Goal: Task Accomplishment & Management: Use online tool/utility

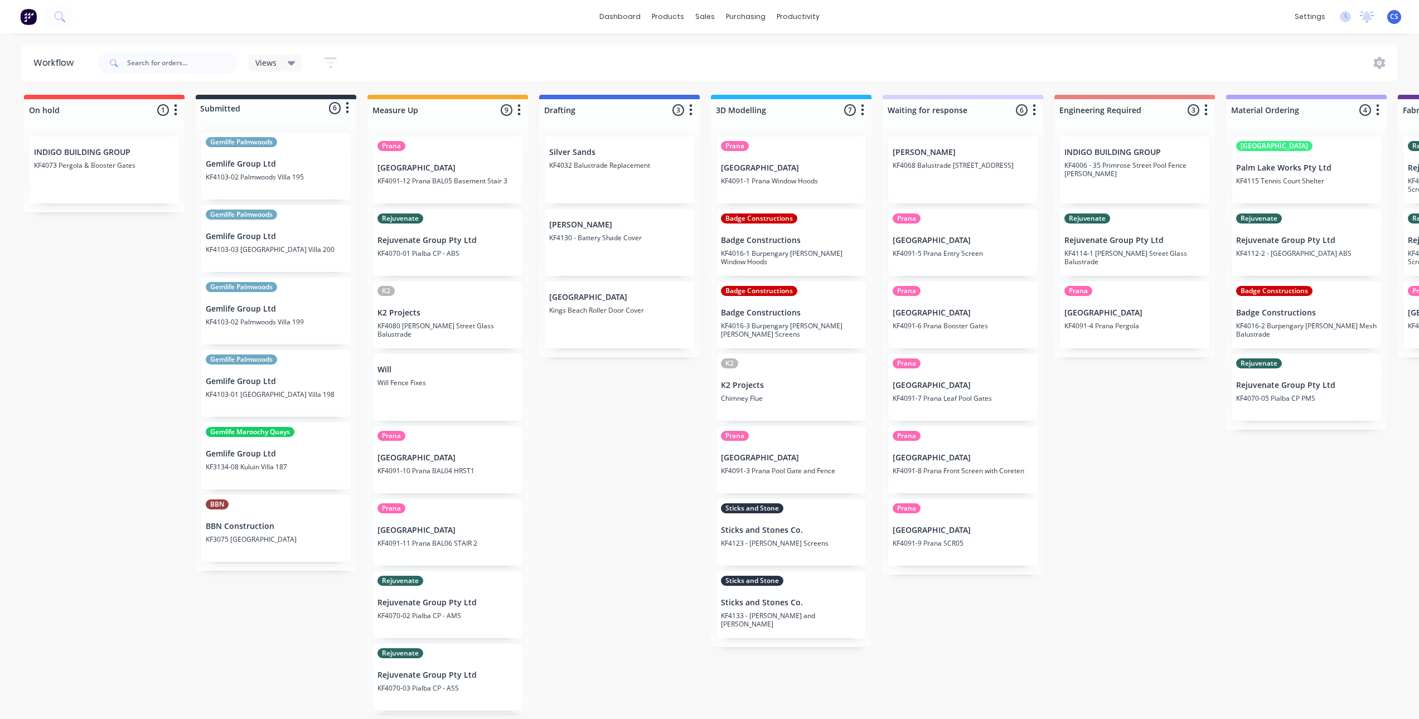
drag, startPoint x: 1093, startPoint y: 261, endPoint x: 1097, endPoint y: 255, distance: 7.6
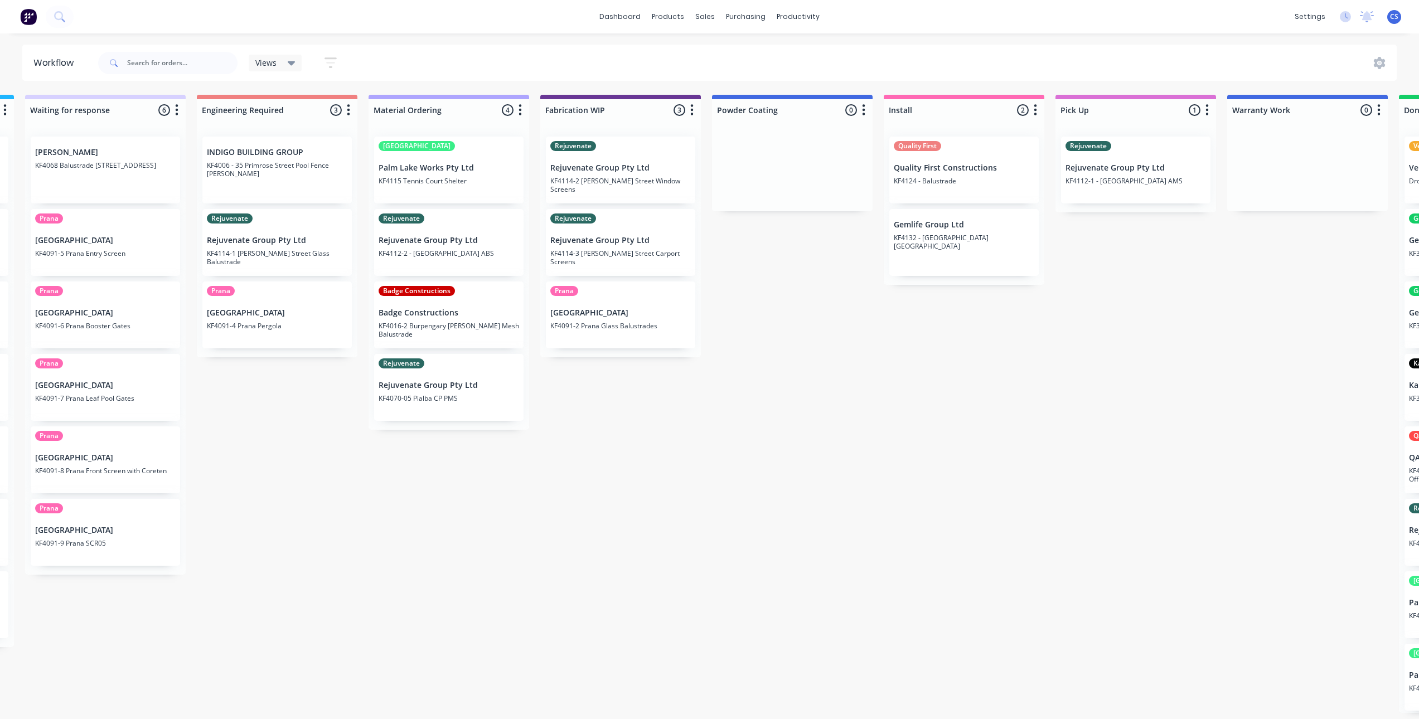
scroll to position [2, 861]
click at [635, 249] on p "KF4114-3 [PERSON_NAME] Street Carport Screens" at bounding box center [618, 257] width 141 height 17
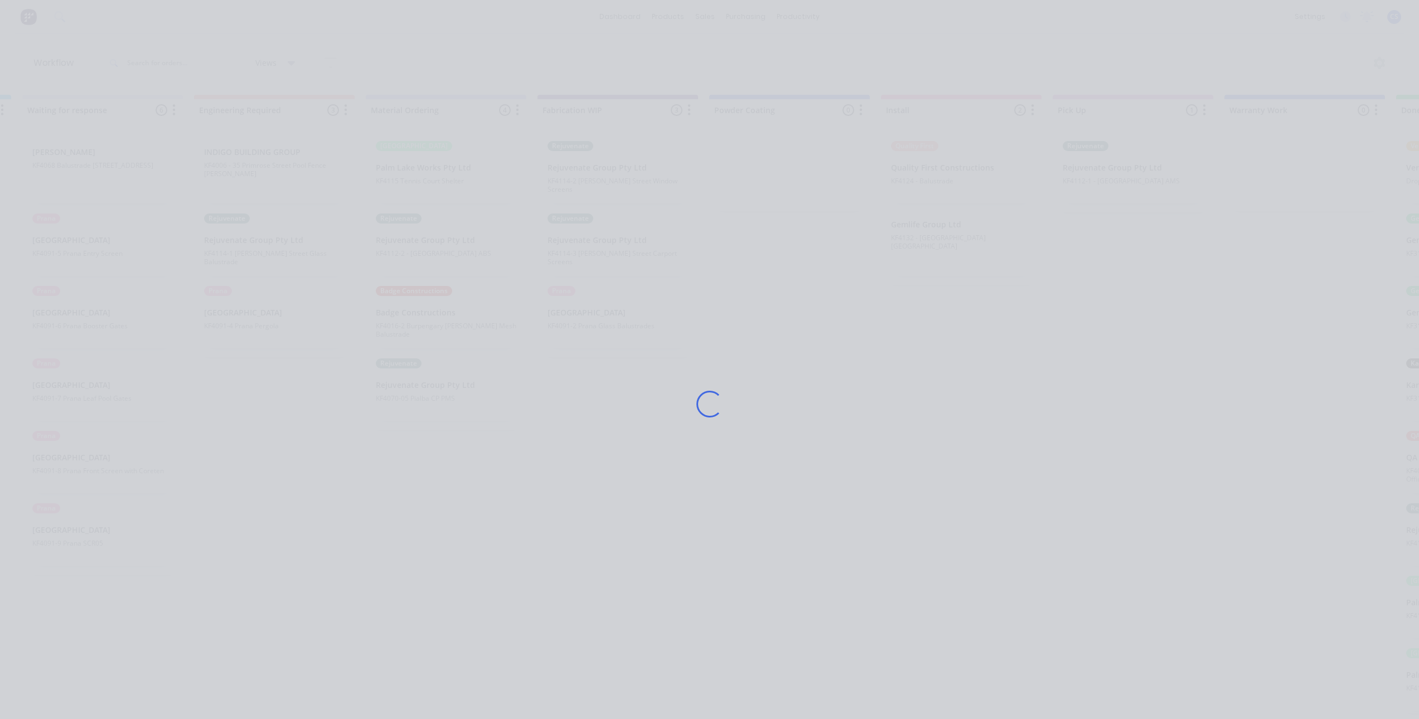
click at [635, 249] on div "Loading..." at bounding box center [710, 404] width 892 height 719
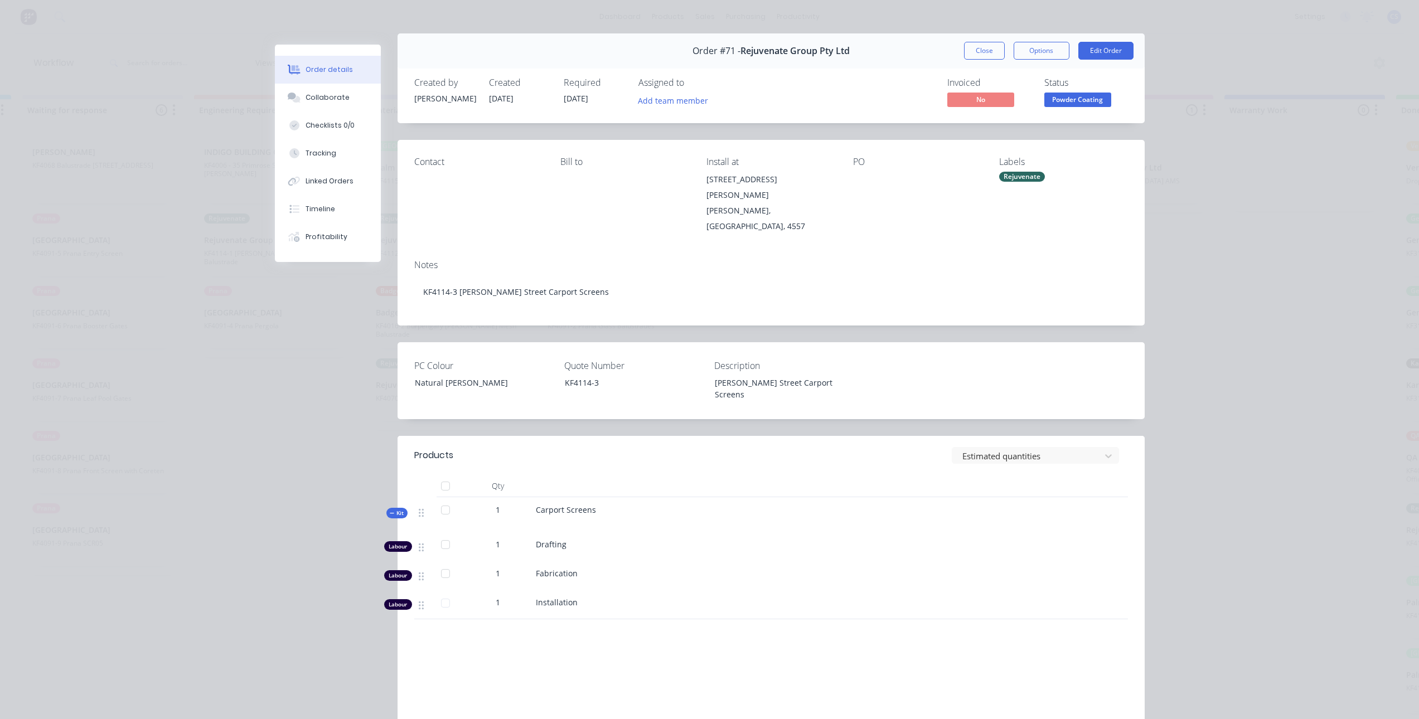
scroll to position [0, 0]
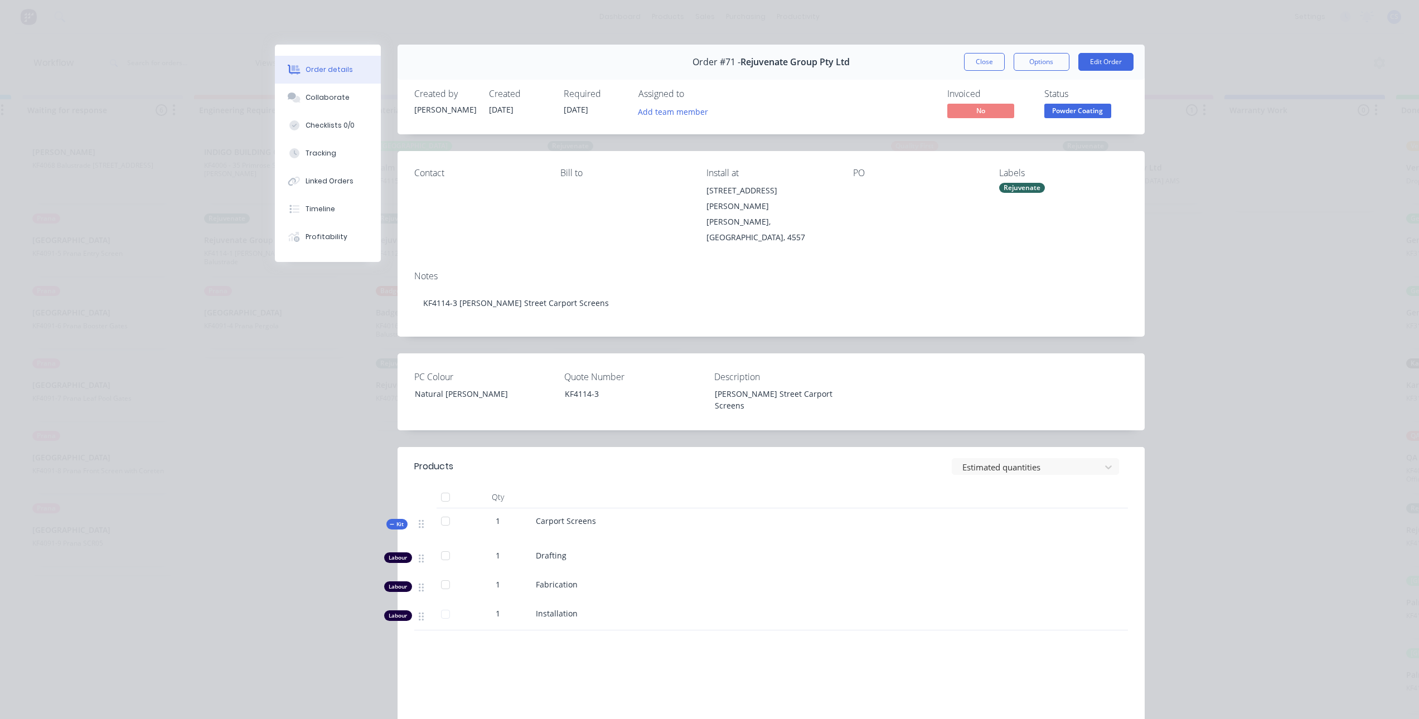
click at [1259, 201] on div "Order details Collaborate Checklists 0/0 Tracking Linked Orders Timeline Profit…" at bounding box center [709, 359] width 1419 height 719
click at [330, 183] on div "Linked Orders" at bounding box center [330, 181] width 48 height 10
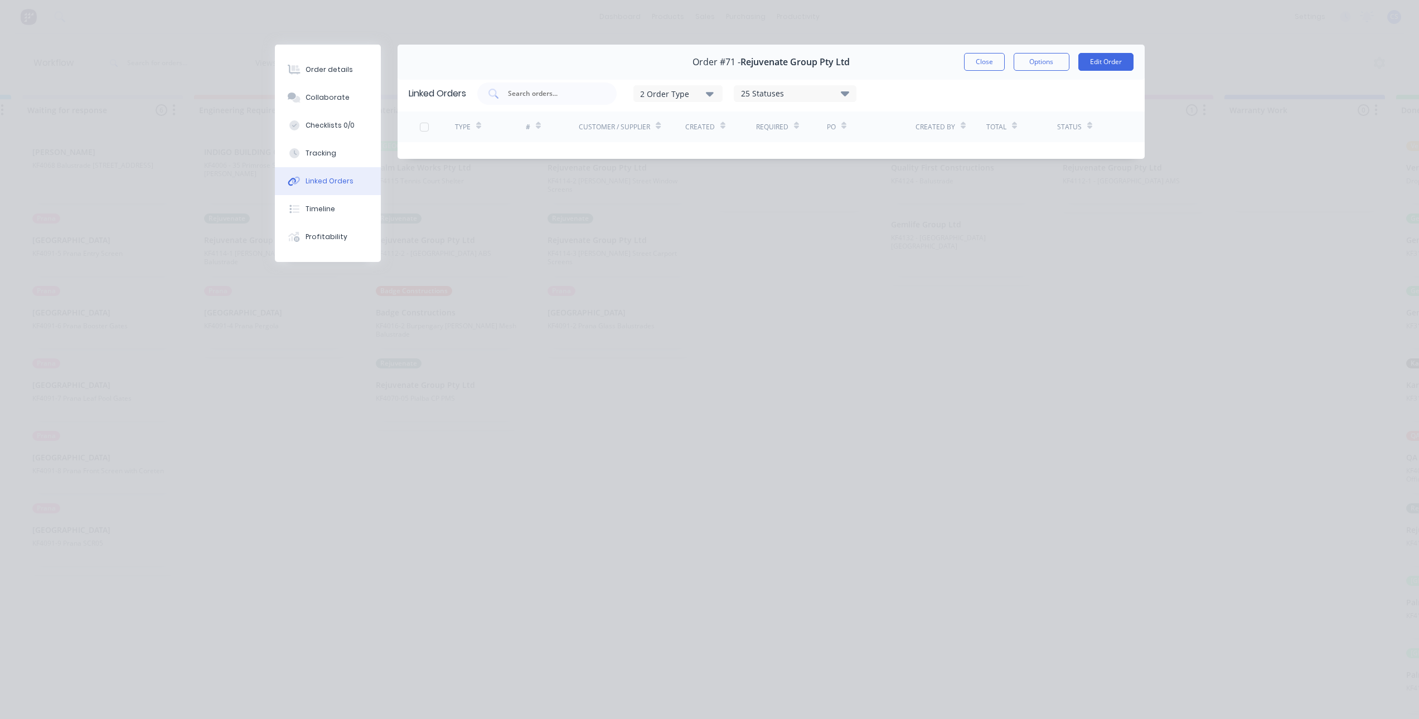
click at [982, 68] on button "Close" at bounding box center [984, 62] width 41 height 18
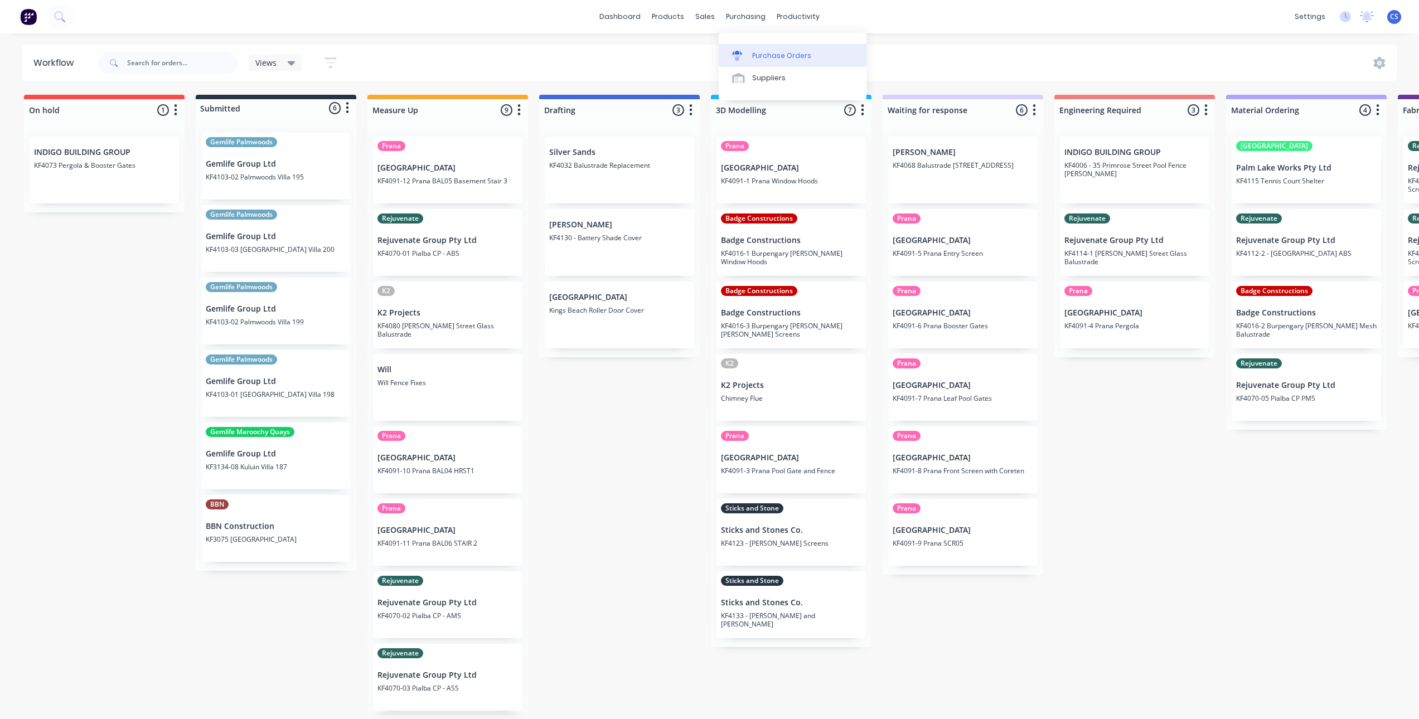
click at [784, 52] on div "Purchase Orders" at bounding box center [781, 56] width 59 height 10
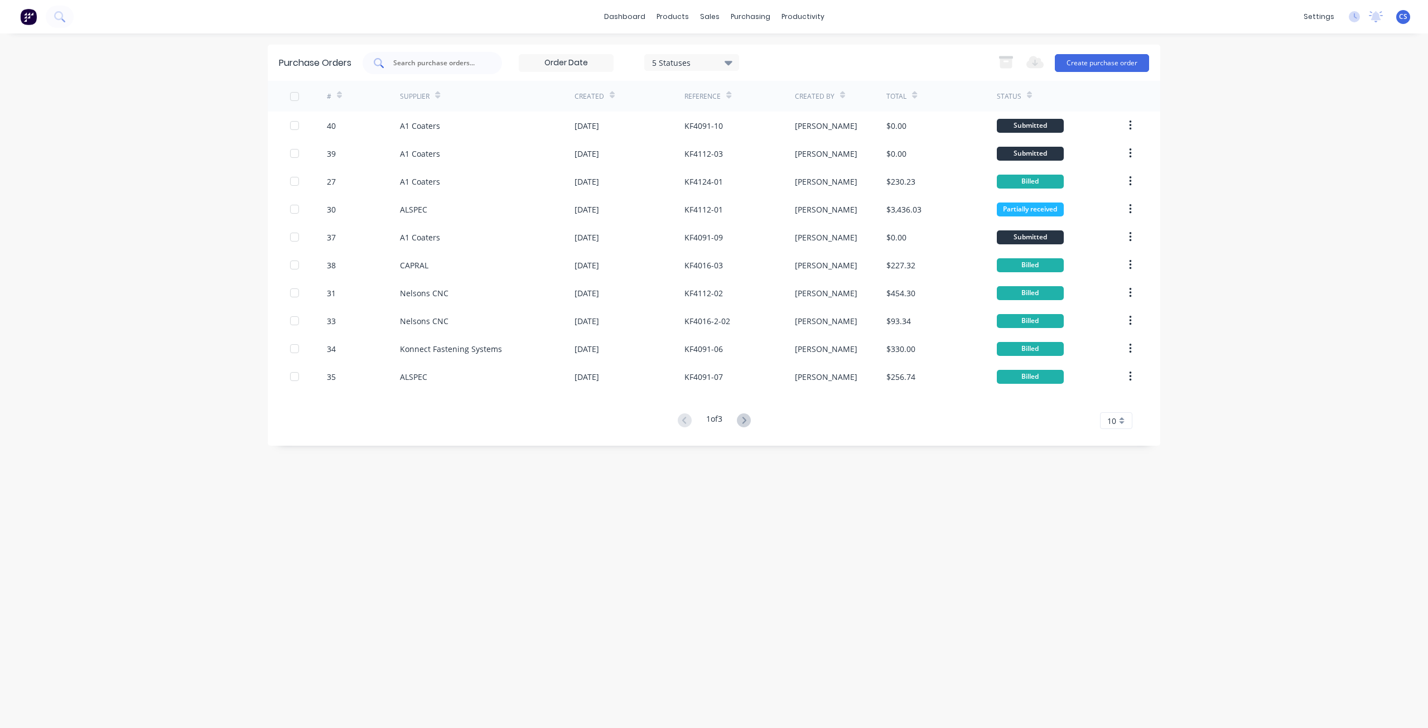
click at [422, 59] on input "text" at bounding box center [438, 62] width 93 height 11
type input "4114"
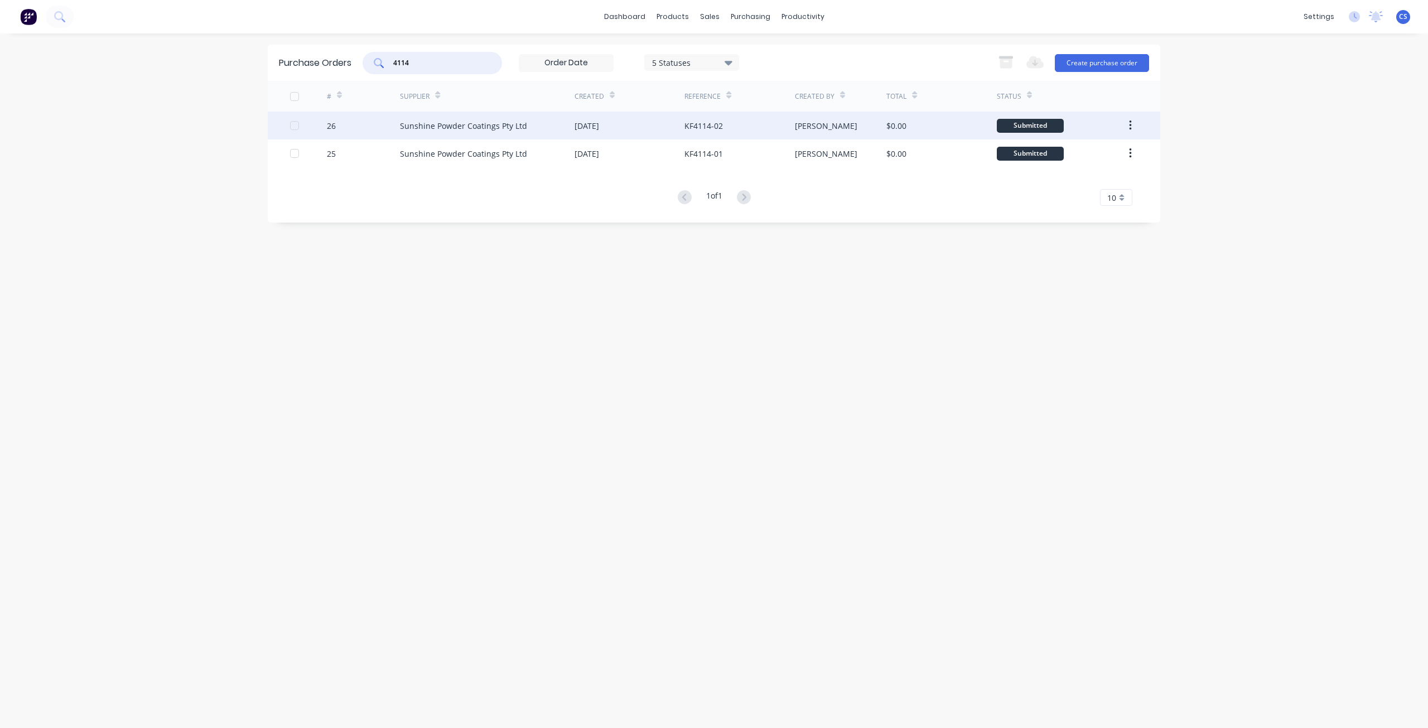
click at [775, 127] on div "KF4114-02" at bounding box center [739, 126] width 110 height 28
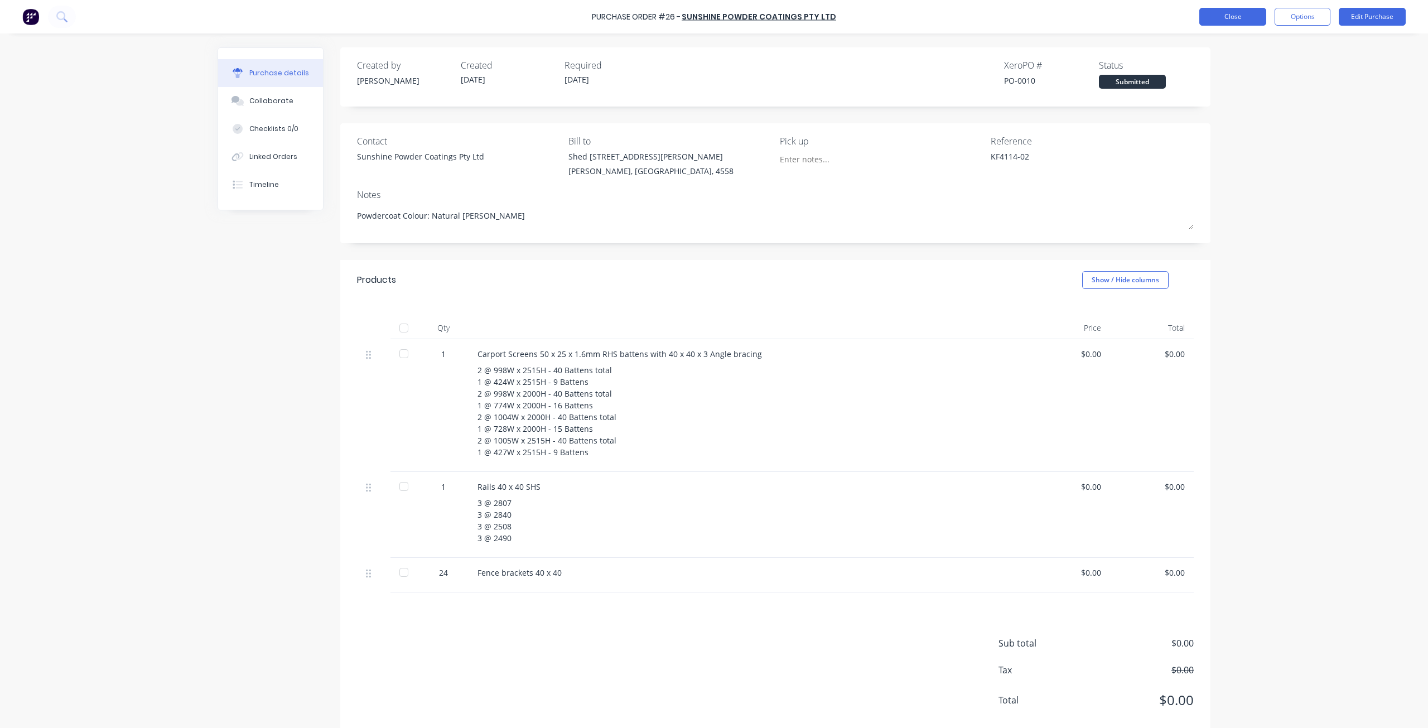
click at [1227, 22] on button "Close" at bounding box center [1232, 17] width 67 height 18
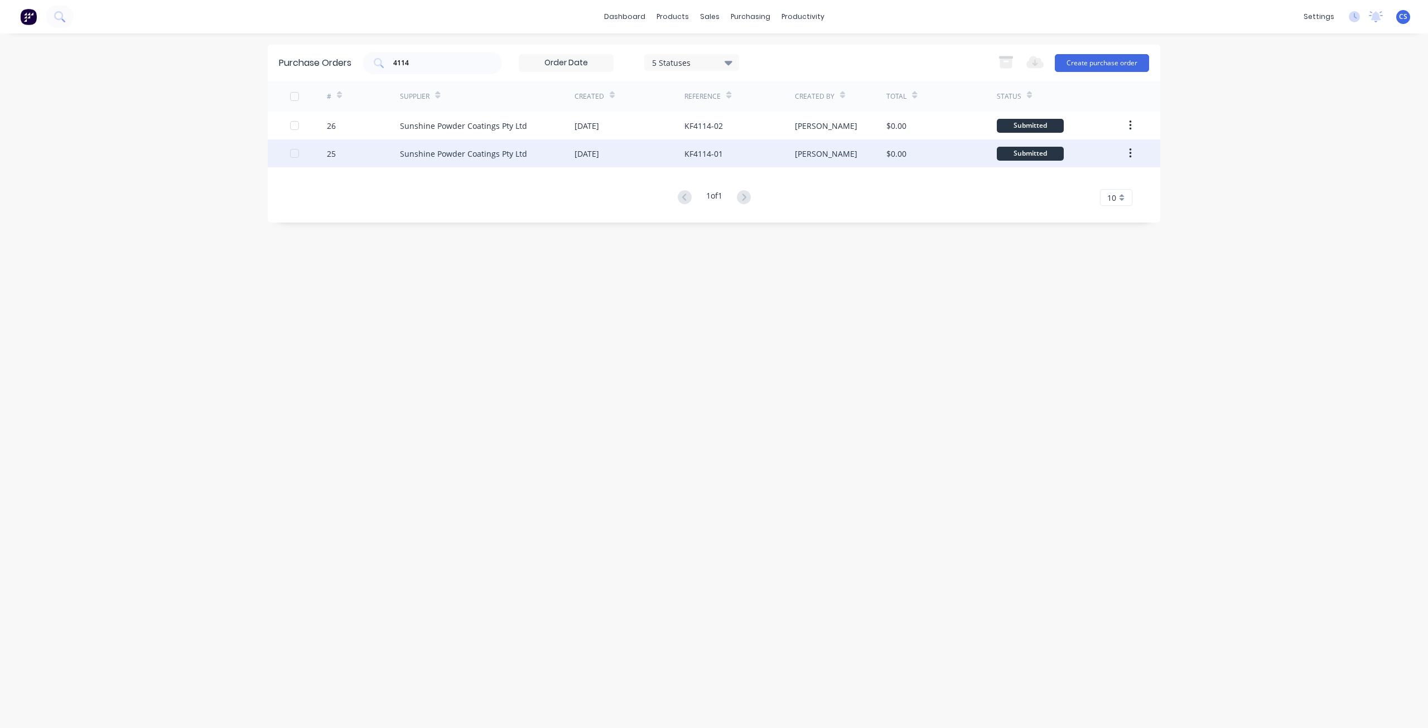
click at [709, 146] on div "KF4114-01" at bounding box center [739, 153] width 110 height 28
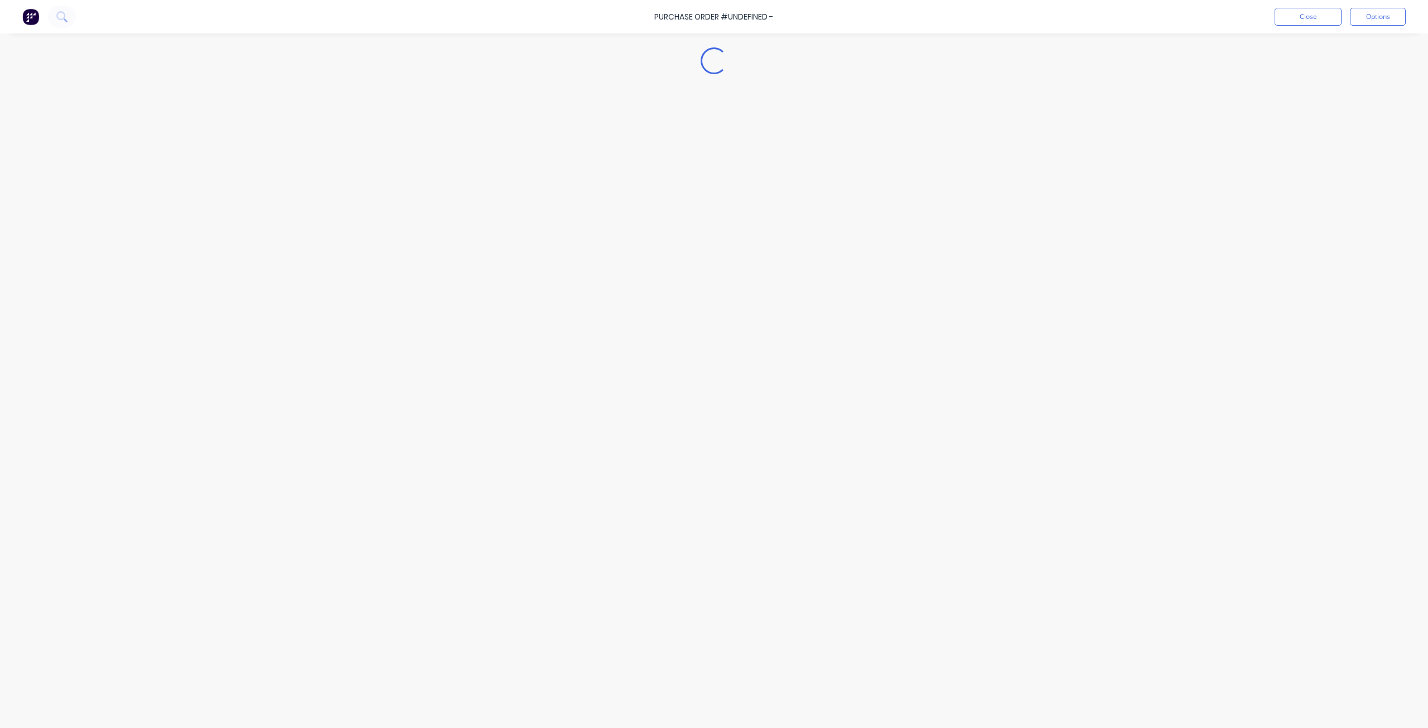
click at [709, 146] on div "Loading..." at bounding box center [713, 347] width 1015 height 672
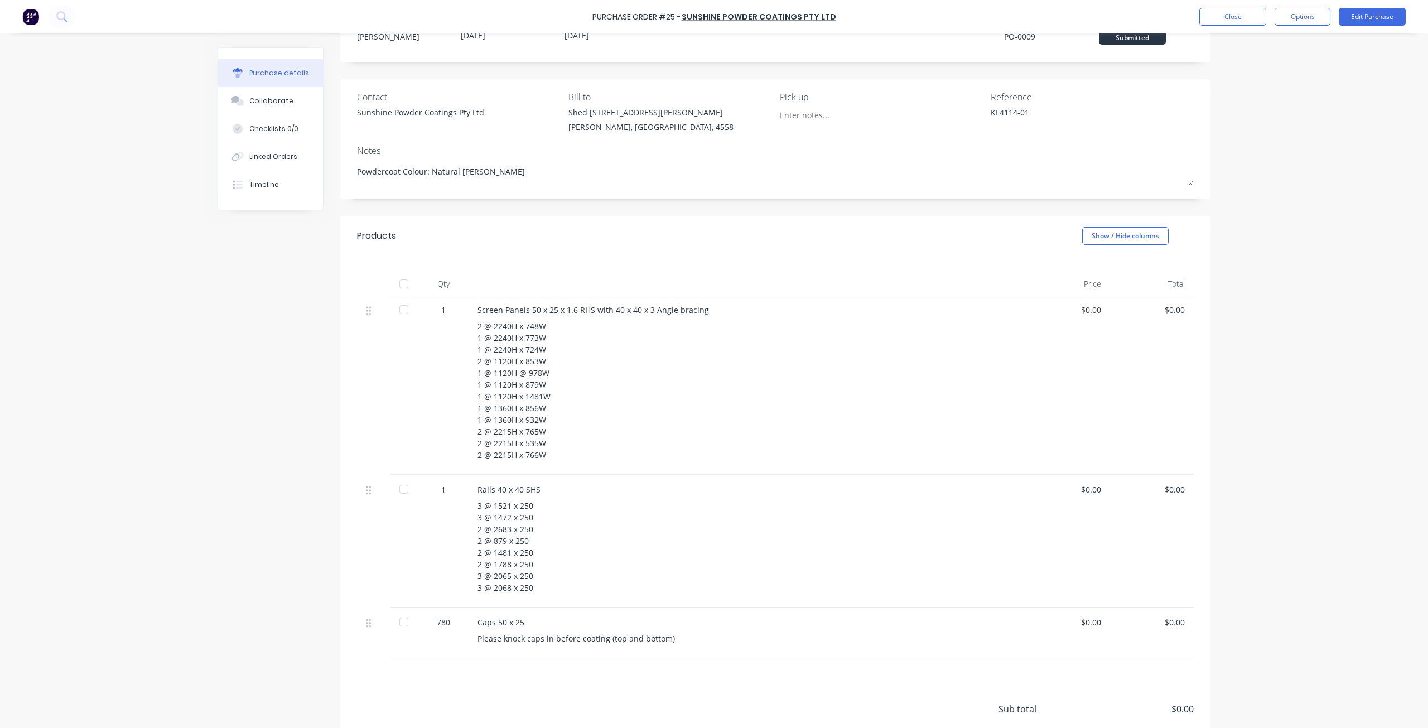
scroll to position [133, 0]
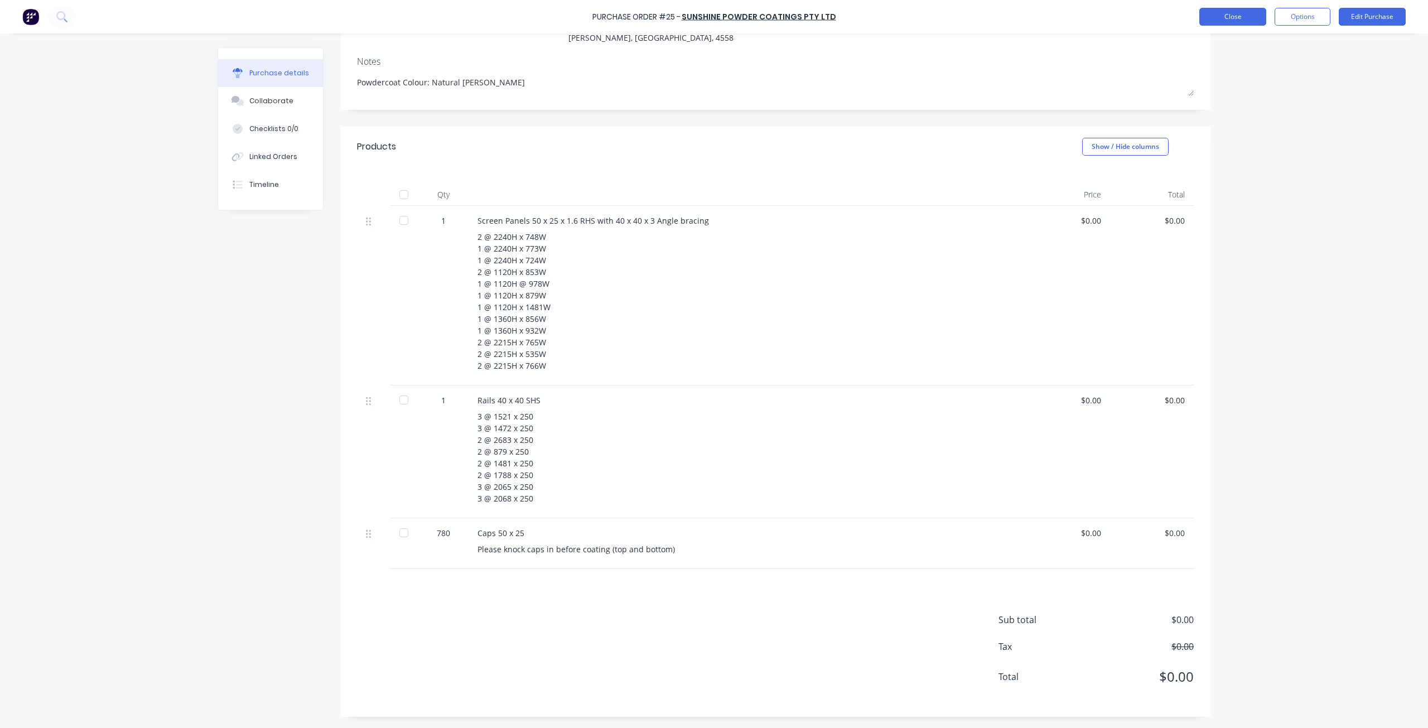
click at [1222, 23] on button "Close" at bounding box center [1232, 17] width 67 height 18
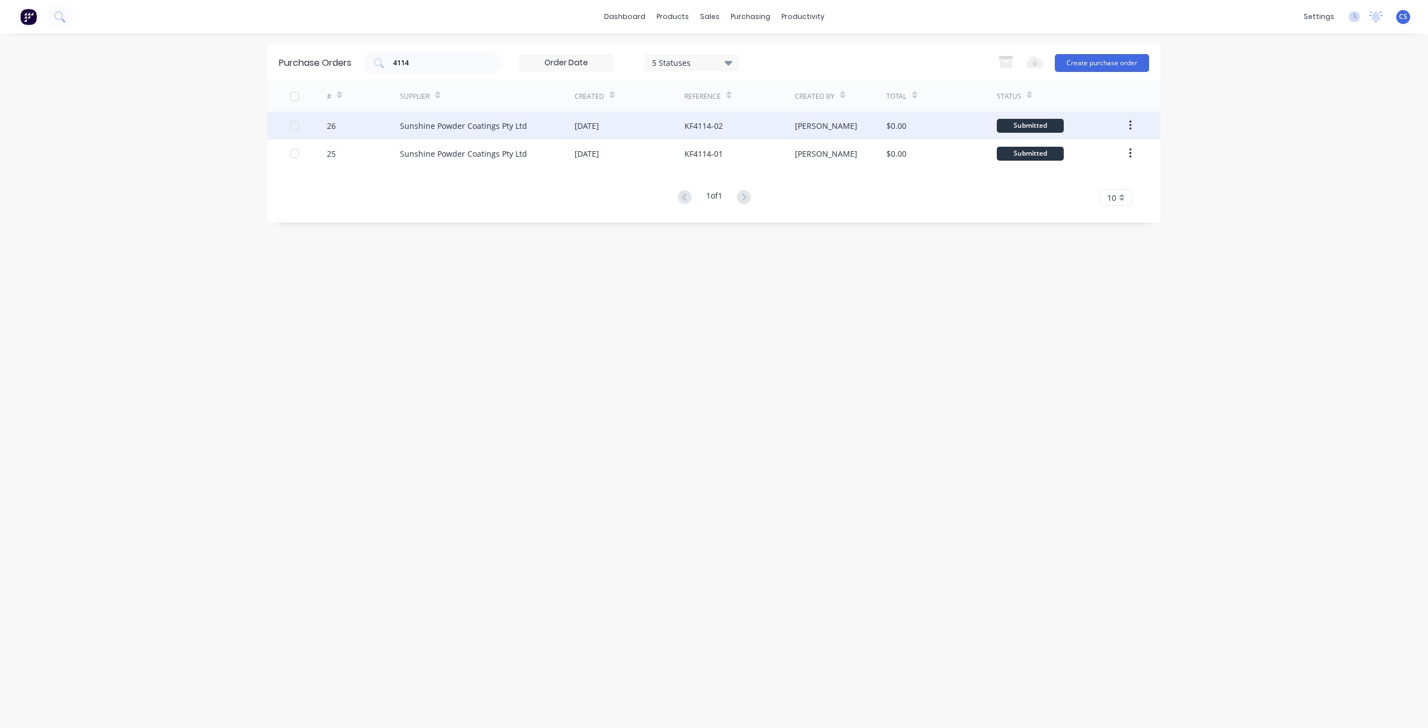
click at [926, 135] on div "$0.00" at bounding box center [941, 126] width 110 height 28
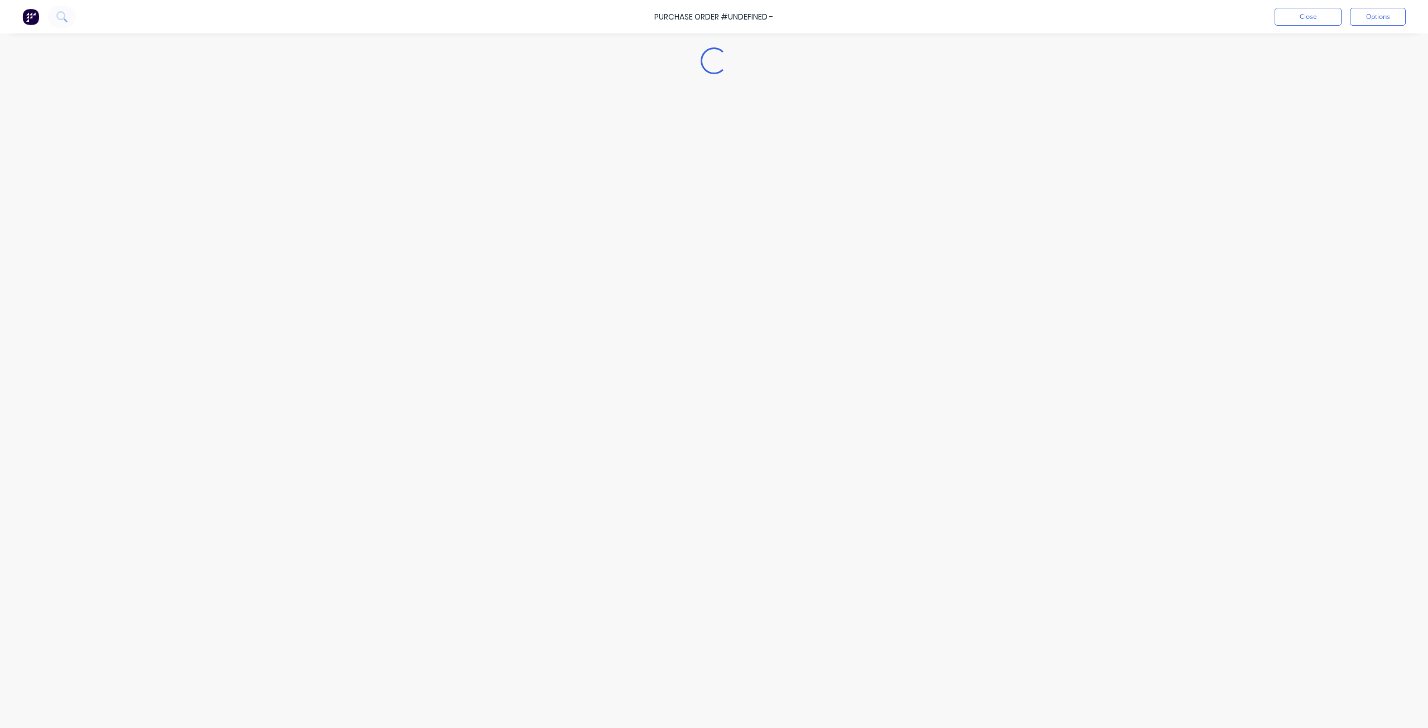
click at [926, 135] on div "Loading..." at bounding box center [713, 347] width 1015 height 672
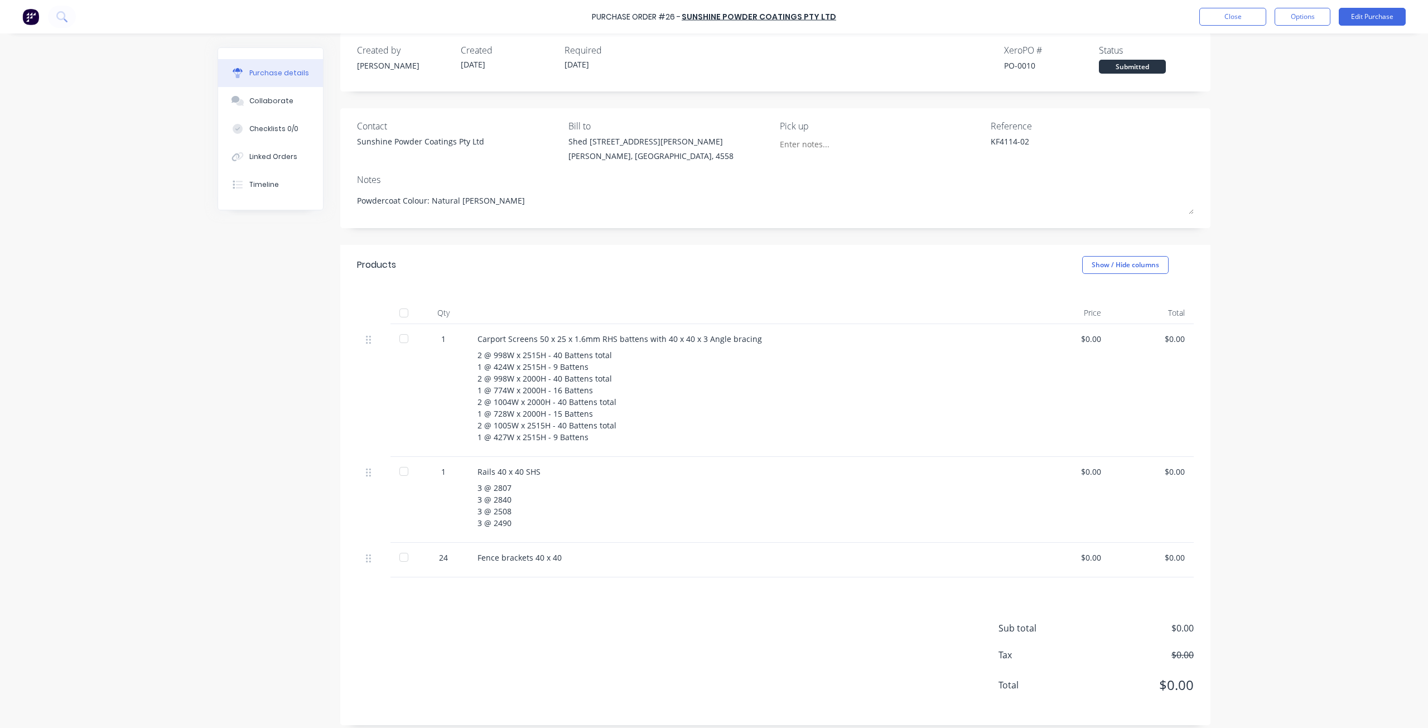
scroll to position [23, 0]
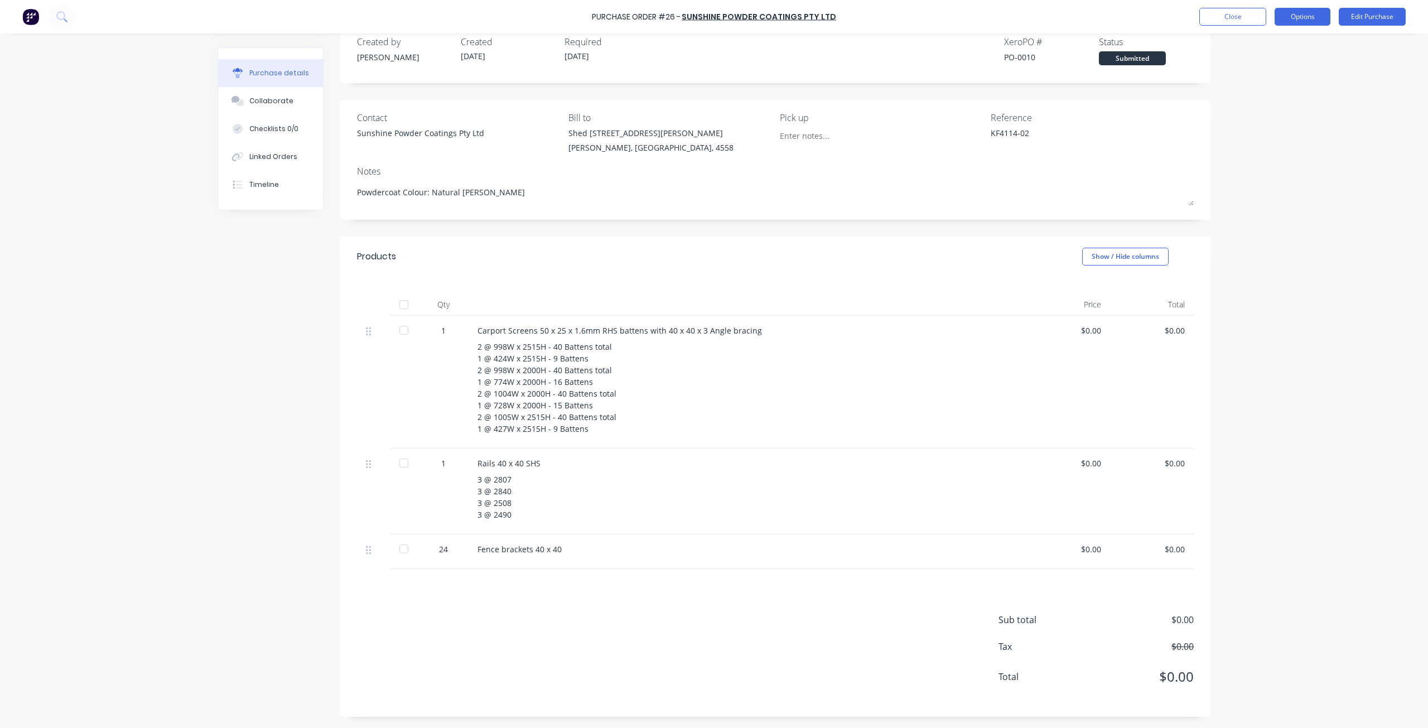
click at [1306, 21] on button "Options" at bounding box center [1302, 17] width 56 height 18
click at [1260, 41] on div "Print / Email" at bounding box center [1277, 45] width 86 height 16
click at [1281, 90] on div "Without pricing" at bounding box center [1277, 90] width 86 height 16
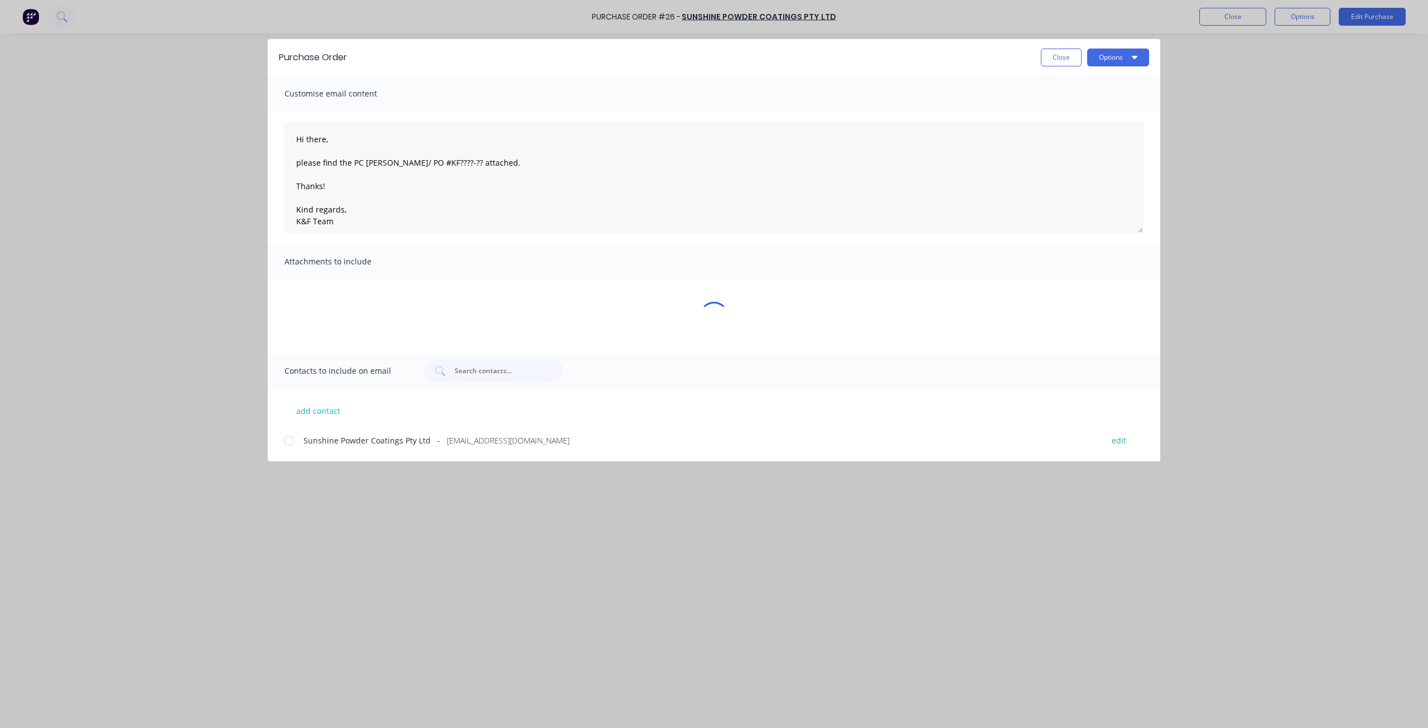
scroll to position [0, 0]
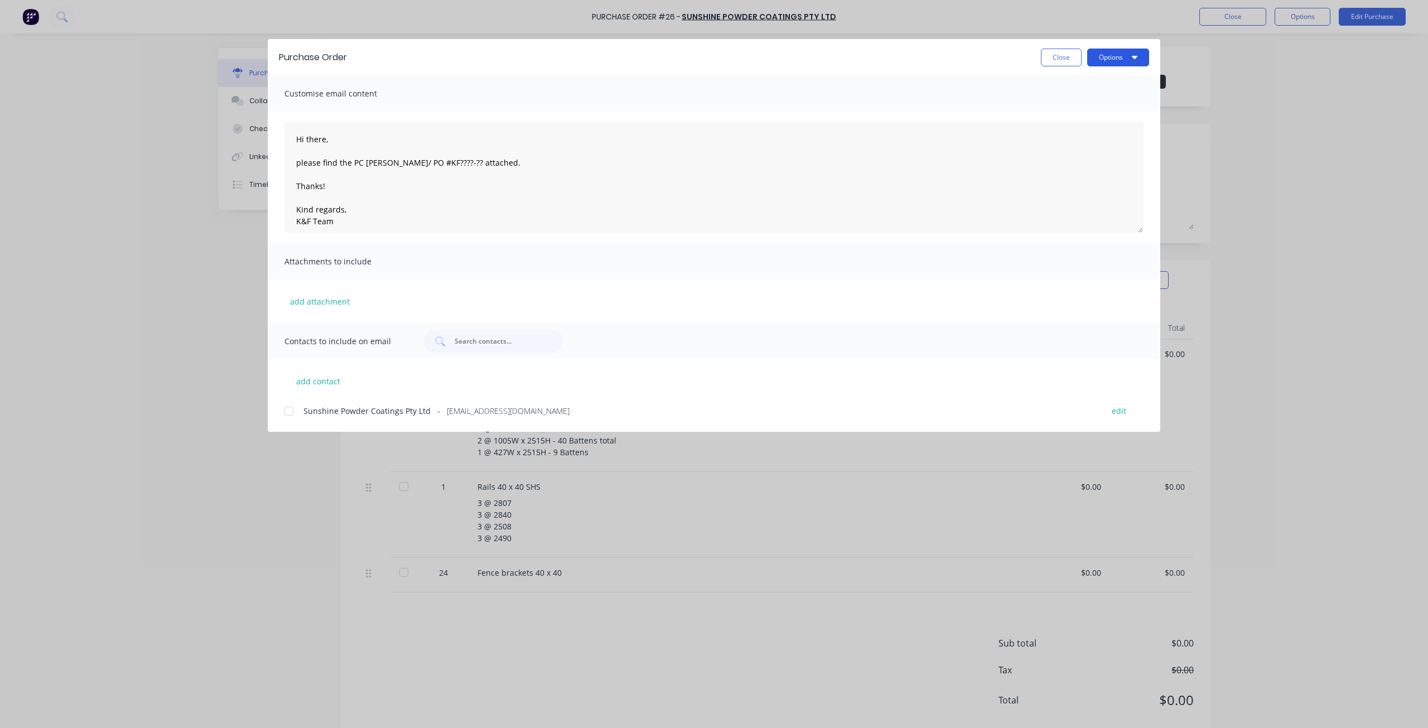
click at [1101, 59] on button "Options" at bounding box center [1118, 58] width 62 height 18
click at [1084, 110] on div "Print" at bounding box center [1096, 108] width 86 height 16
click at [1122, 58] on button "Options" at bounding box center [1118, 58] width 62 height 18
click at [1365, 153] on div "Purchase Order Close Options Preview Print Email Customise email content Hi the…" at bounding box center [714, 364] width 1428 height 728
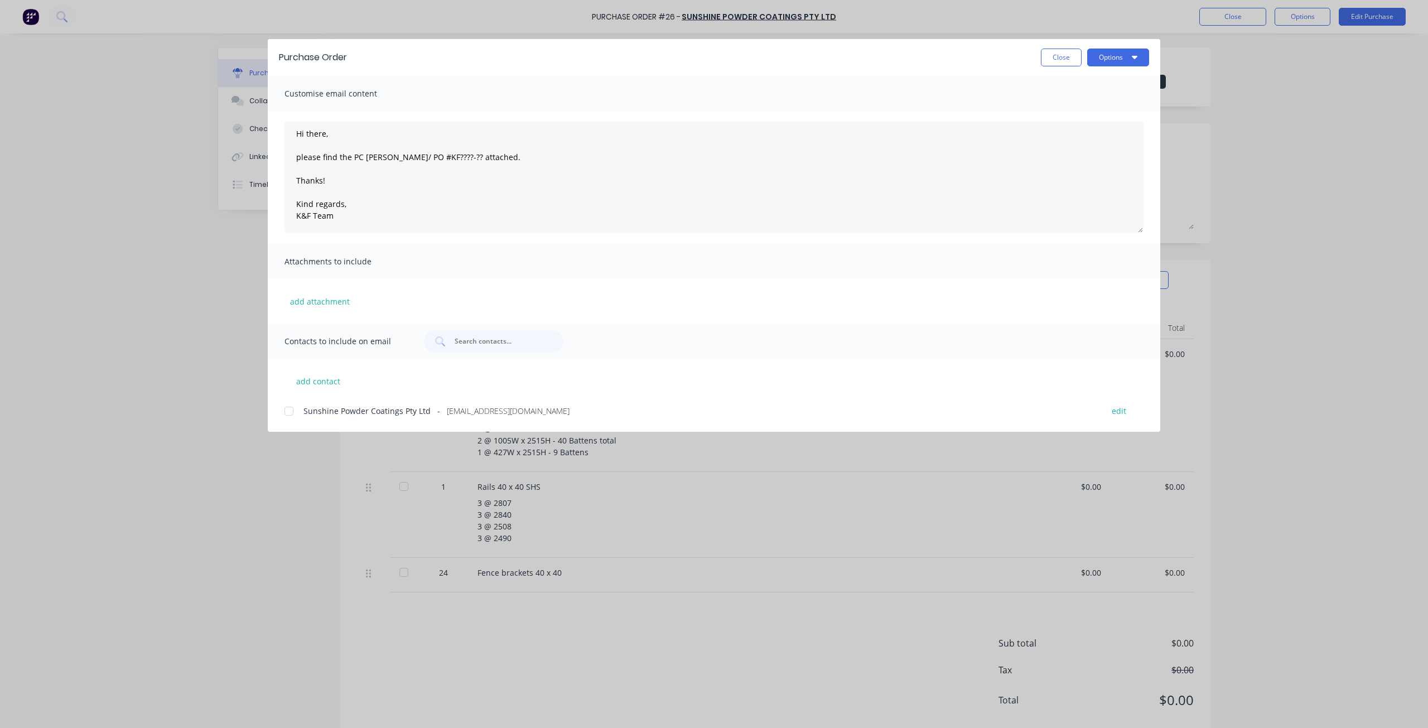
click at [1071, 60] on button "Close" at bounding box center [1061, 58] width 41 height 18
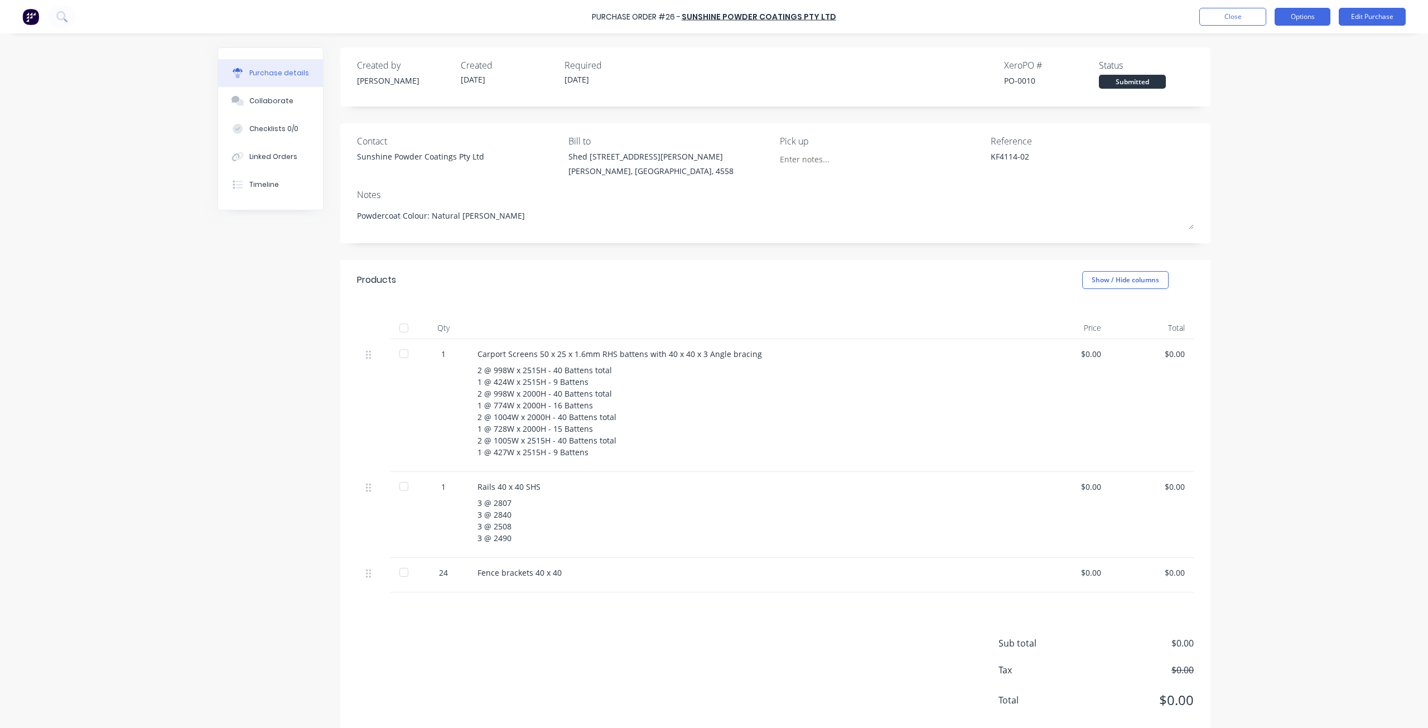
click at [1298, 21] on button "Options" at bounding box center [1302, 17] width 56 height 18
click at [1272, 49] on div "Print / Email" at bounding box center [1277, 45] width 86 height 16
click at [1277, 90] on div "Without pricing" at bounding box center [1277, 90] width 86 height 16
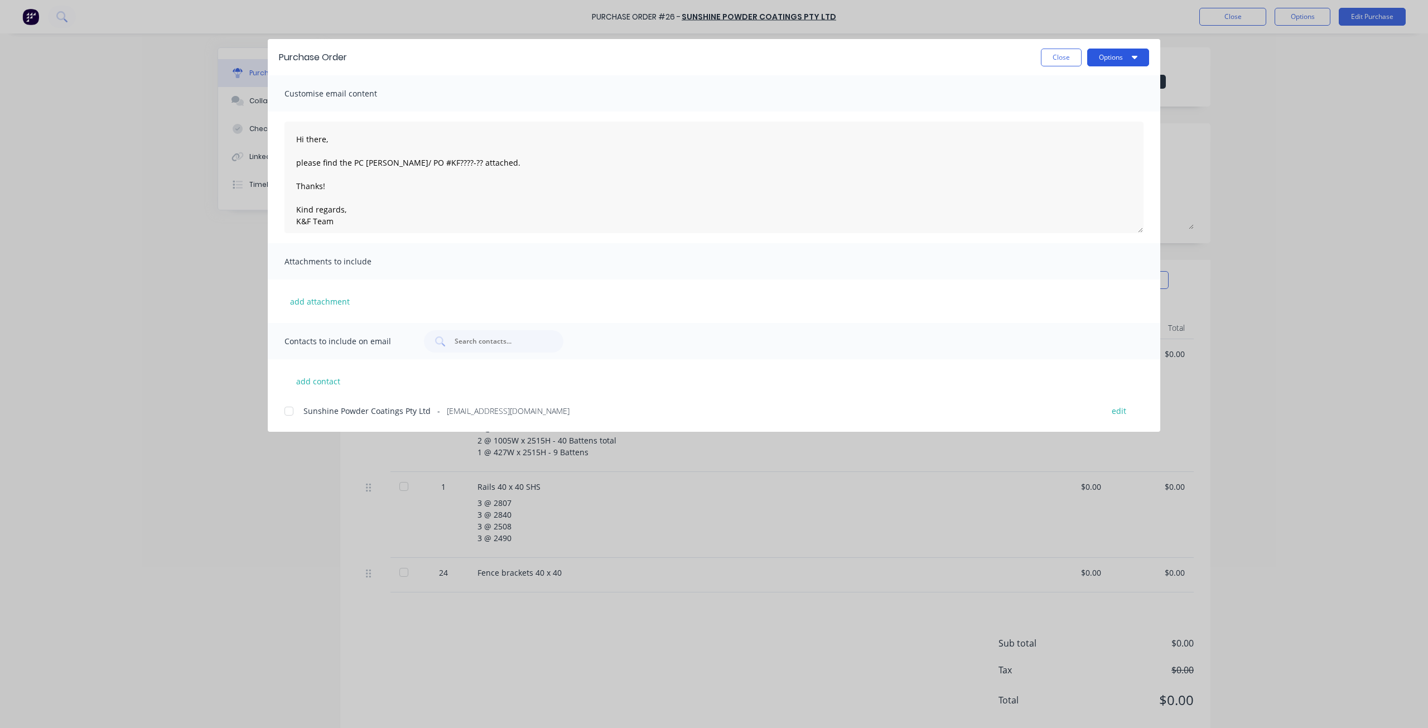
click at [1111, 62] on button "Options" at bounding box center [1118, 58] width 62 height 18
click at [1079, 91] on div "Preview" at bounding box center [1096, 86] width 86 height 16
click at [1124, 60] on button "Options" at bounding box center [1118, 58] width 62 height 18
click at [1069, 114] on div "Print" at bounding box center [1096, 108] width 86 height 16
type textarea "x"
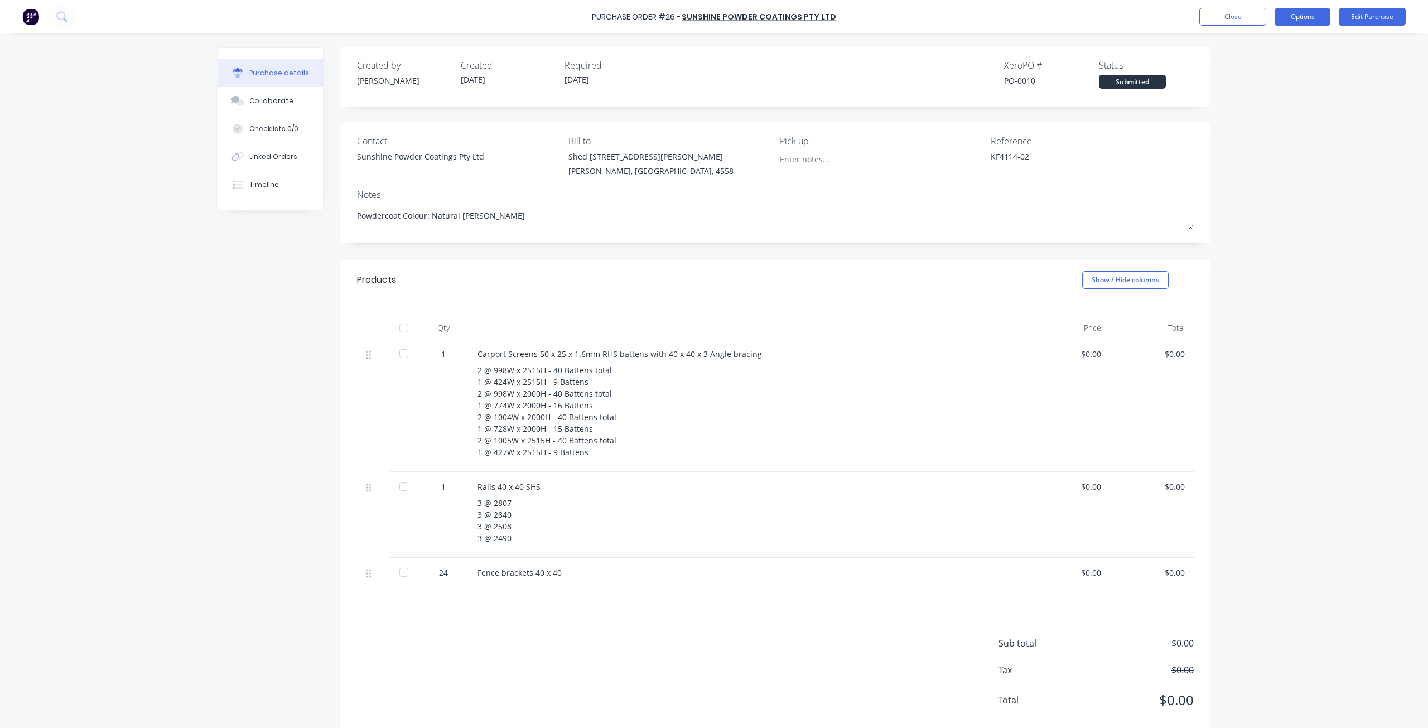
click at [1298, 17] on button "Options" at bounding box center [1302, 17] width 56 height 18
click at [1283, 46] on div "Print / Email" at bounding box center [1277, 45] width 86 height 16
click at [1279, 86] on div "Without pricing" at bounding box center [1277, 90] width 86 height 16
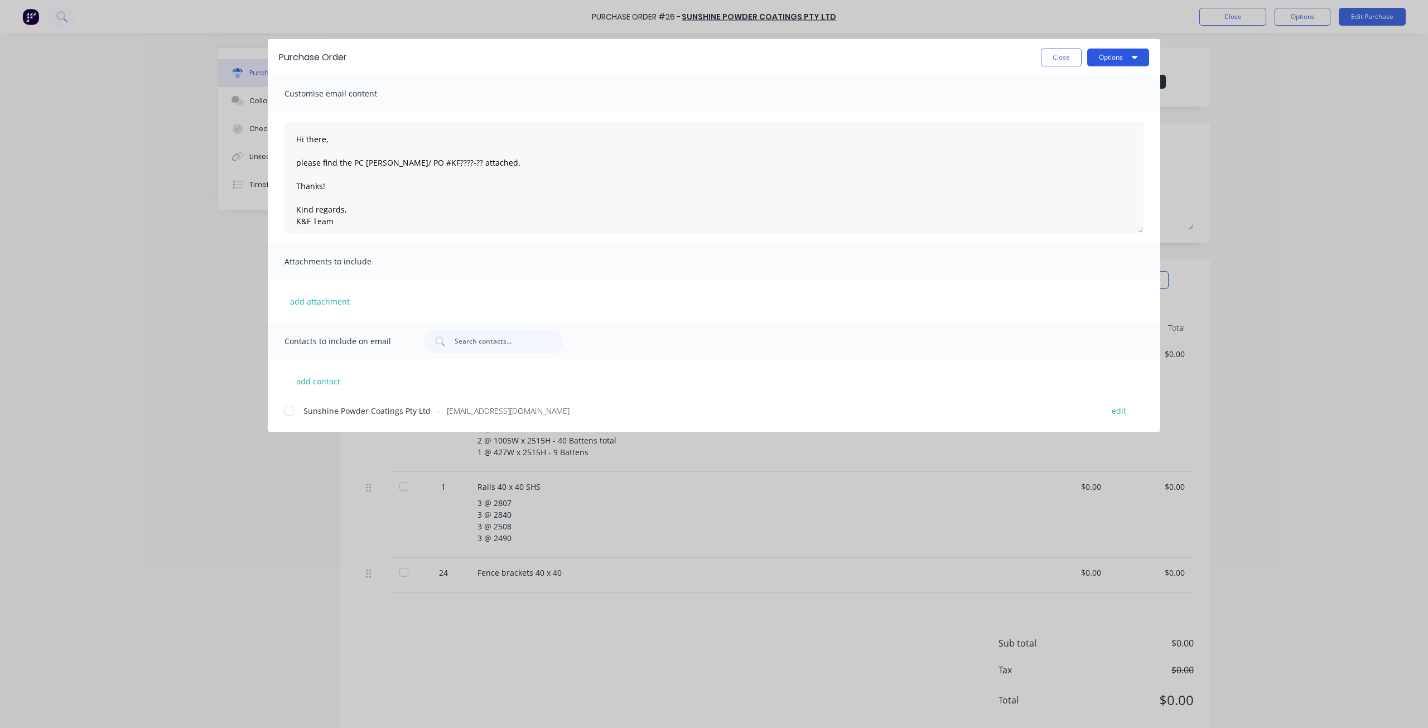
click at [1124, 61] on button "Options" at bounding box center [1118, 58] width 62 height 18
click at [1092, 106] on div "Print" at bounding box center [1096, 108] width 86 height 16
type textarea "x"
